Goal: Information Seeking & Learning: Learn about a topic

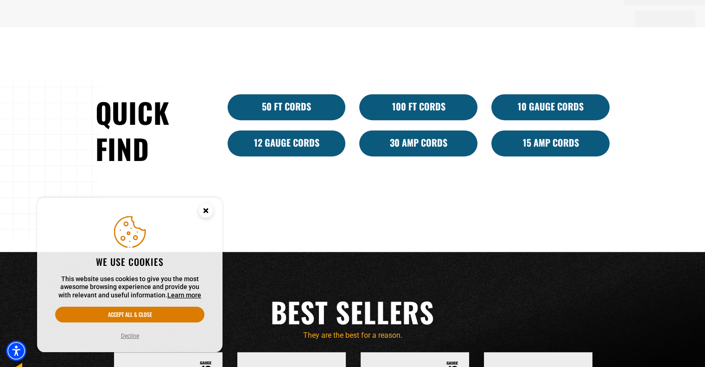
scroll to position [603, 0]
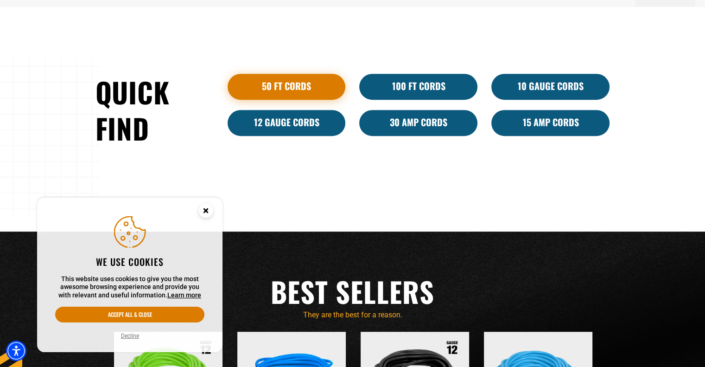
click at [288, 85] on link "50 ft cords" at bounding box center [287, 87] width 118 height 26
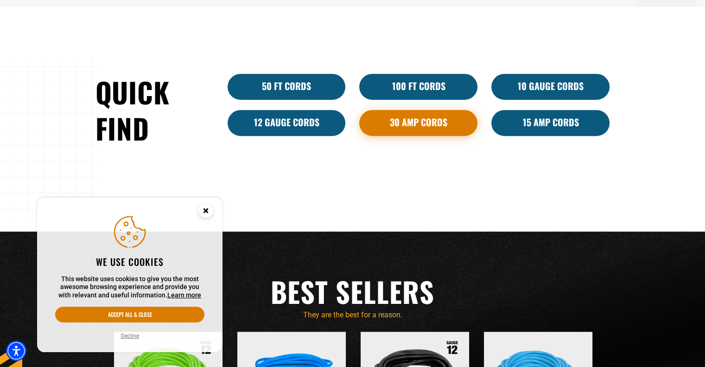
click at [421, 128] on link "30 Amp Cords" at bounding box center [418, 123] width 118 height 26
